Goal: Information Seeking & Learning: Learn about a topic

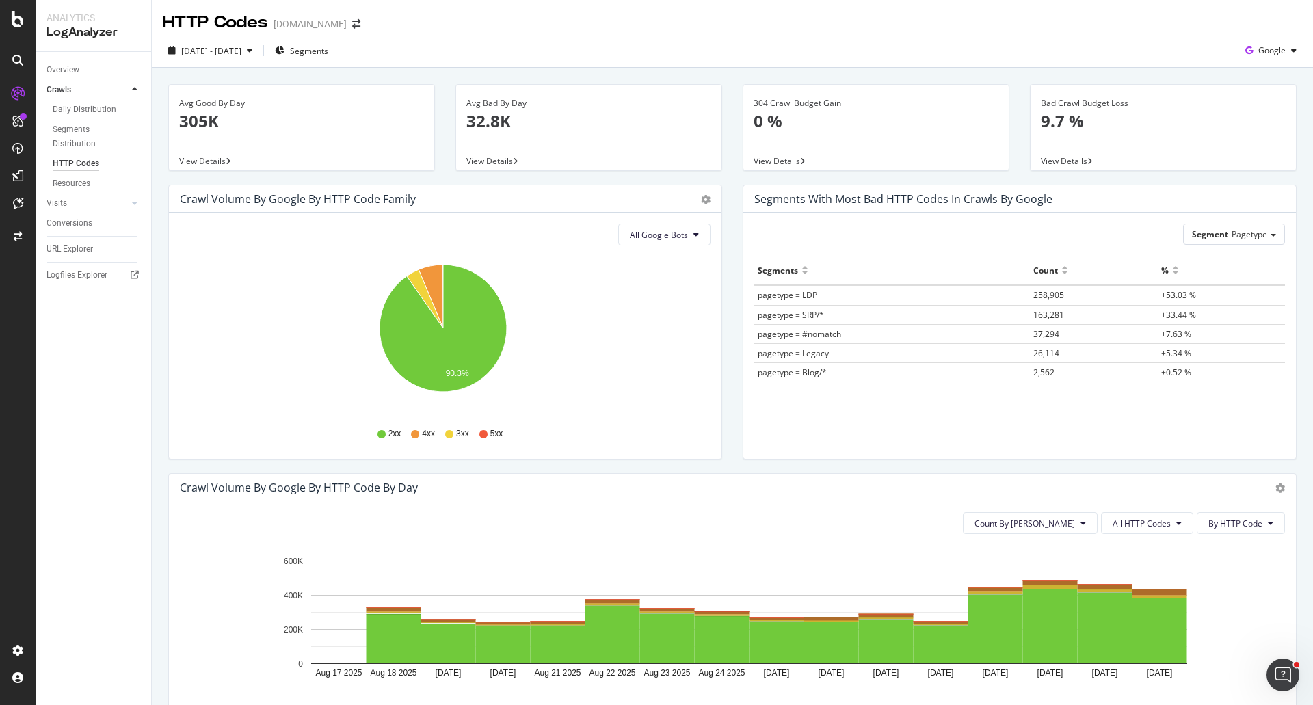
drag, startPoint x: 451, startPoint y: 25, endPoint x: 404, endPoint y: 25, distance: 46.5
click at [444, 25] on div "HTTP Codes [DOMAIN_NAME]" at bounding box center [732, 17] width 1161 height 34
drag, startPoint x: 487, startPoint y: 26, endPoint x: 416, endPoint y: 24, distance: 70.4
click at [487, 27] on div "HTTP Codes [DOMAIN_NAME]" at bounding box center [732, 17] width 1161 height 34
drag, startPoint x: 498, startPoint y: 25, endPoint x: 410, endPoint y: 23, distance: 88.2
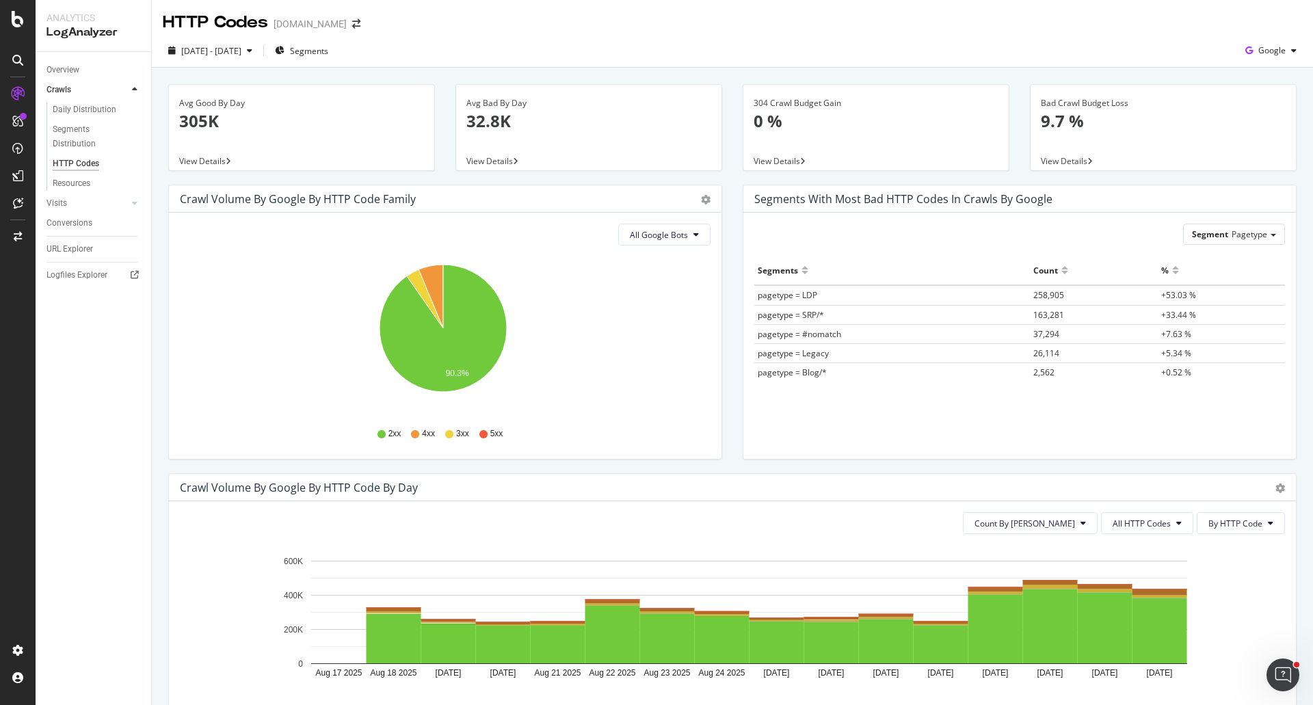
click at [488, 26] on div "HTTP Codes [DOMAIN_NAME]" at bounding box center [732, 17] width 1161 height 34
drag, startPoint x: 572, startPoint y: 25, endPoint x: 544, endPoint y: 25, distance: 28.7
click at [563, 25] on div "HTTP Codes [DOMAIN_NAME]" at bounding box center [732, 17] width 1161 height 34
click at [412, 32] on div "HTTP Codes [DOMAIN_NAME]" at bounding box center [732, 17] width 1161 height 34
drag, startPoint x: 429, startPoint y: 36, endPoint x: 339, endPoint y: 29, distance: 89.9
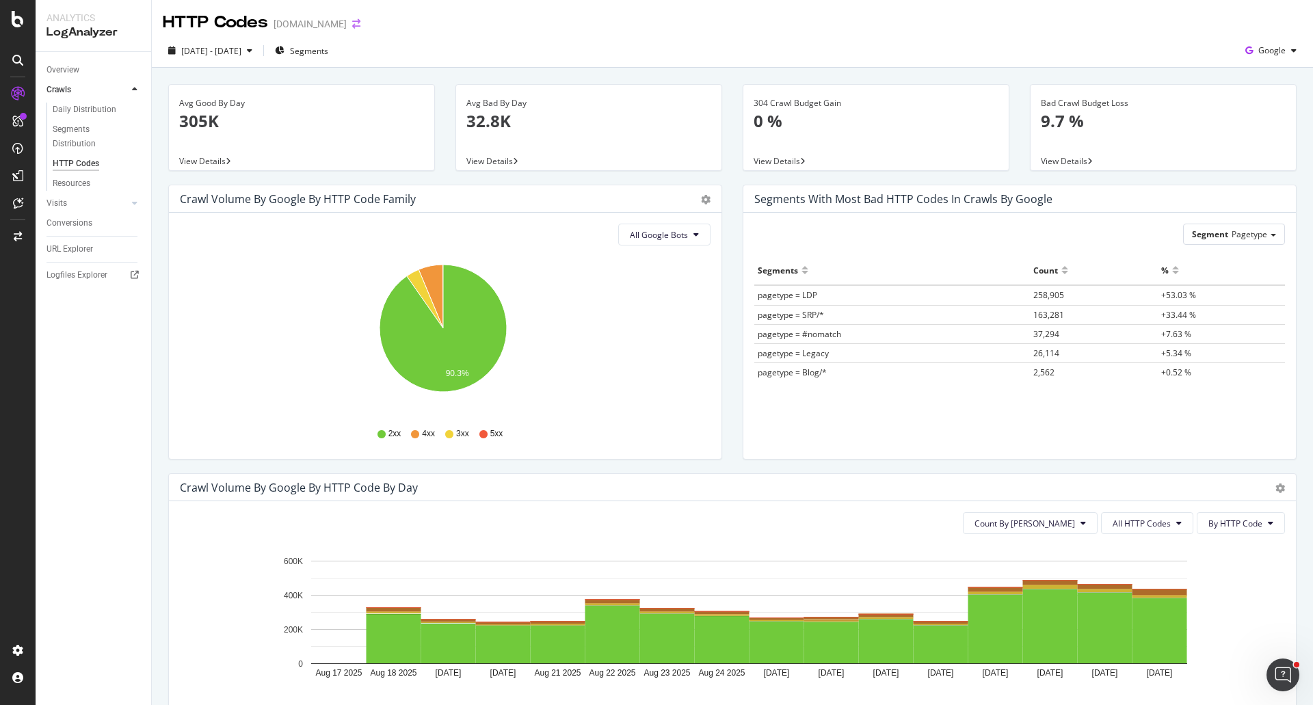
click at [426, 37] on div "[DATE] - [DATE] Segments Google" at bounding box center [732, 51] width 1161 height 34
click at [352, 23] on icon "arrow-right-arrow-left" at bounding box center [356, 24] width 8 height 10
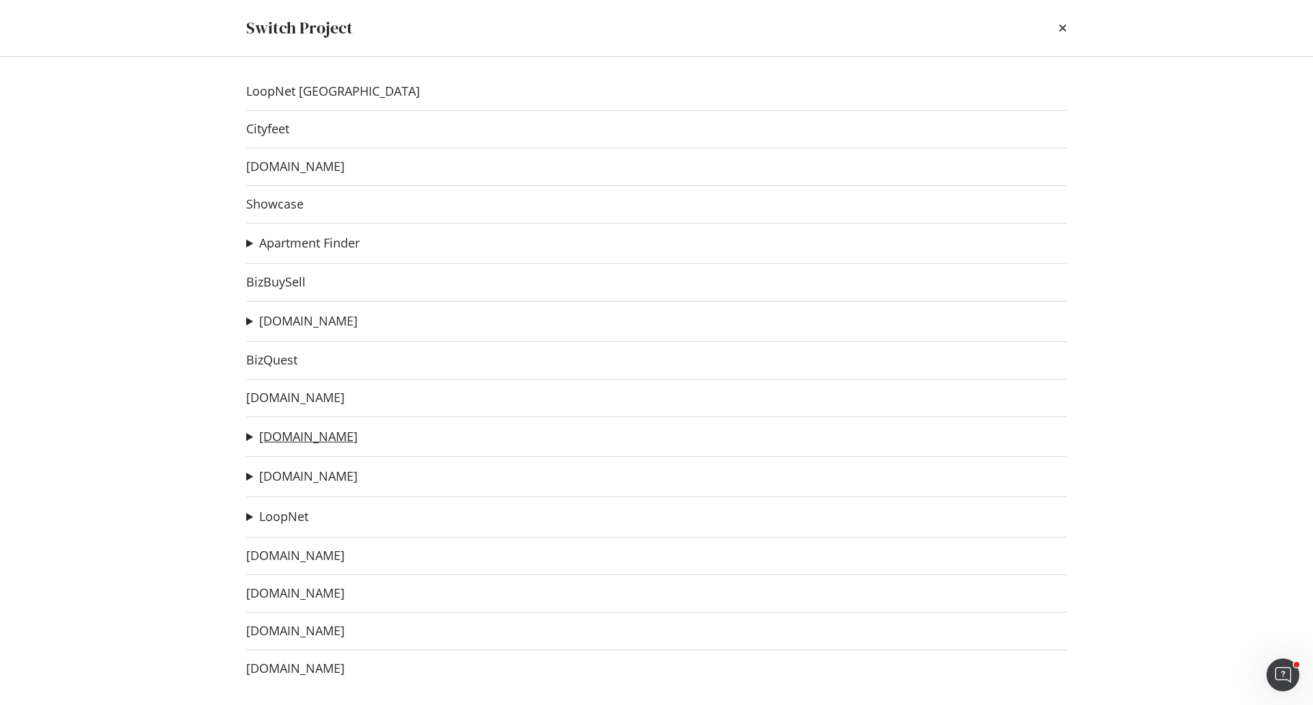
click at [321, 436] on link "[DOMAIN_NAME]" at bounding box center [308, 436] width 98 height 14
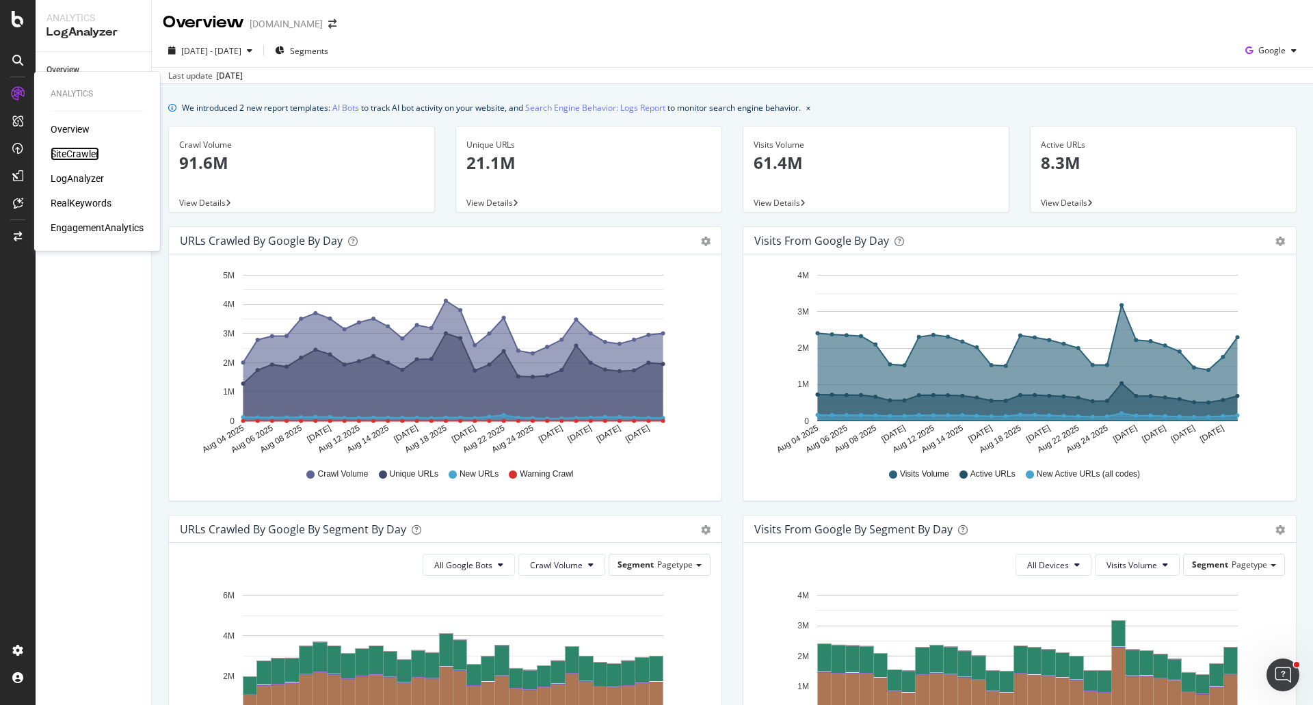
click at [72, 154] on div "SiteCrawler" at bounding box center [75, 154] width 49 height 14
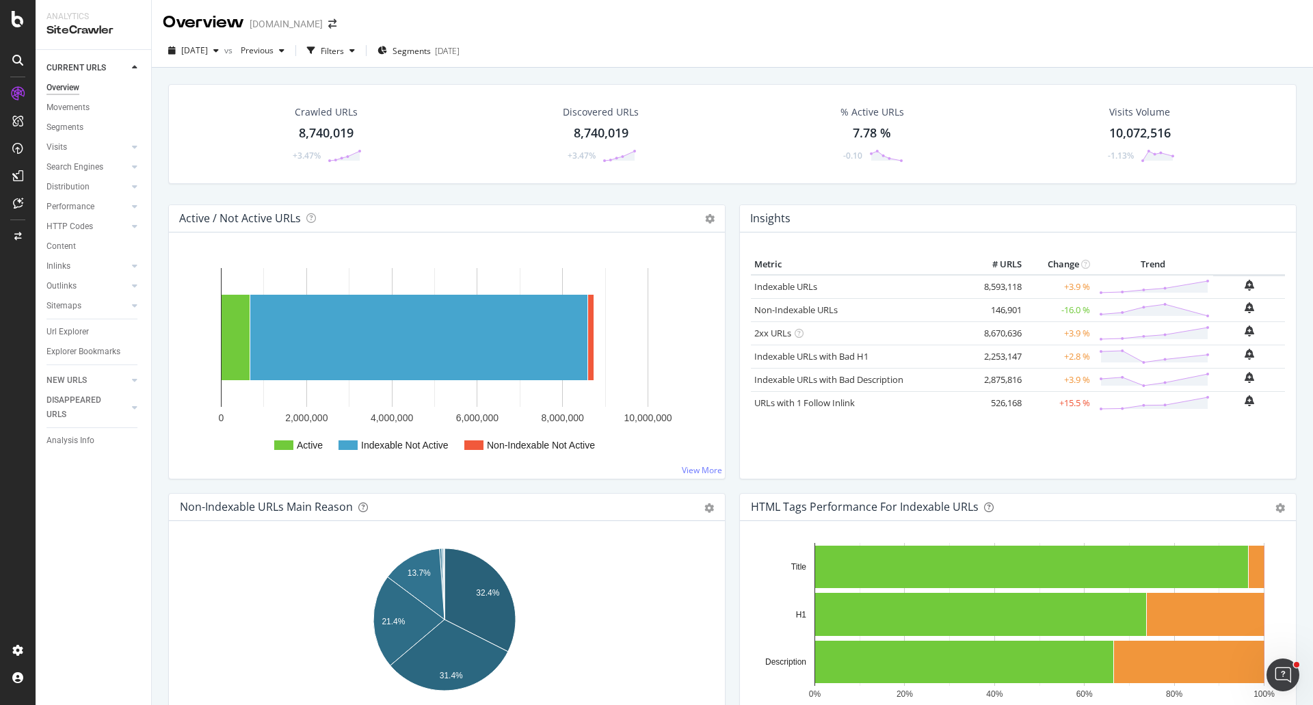
click at [1076, 46] on div "[DATE] vs Previous Filters Segments [DATE]" at bounding box center [732, 53] width 1161 height 27
